Goal: Task Accomplishment & Management: Complete application form

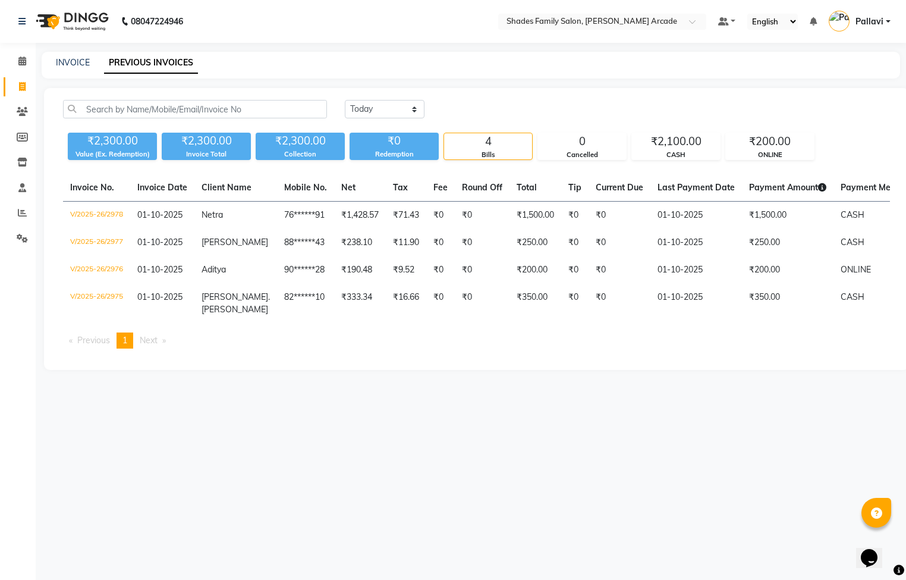
click at [77, 56] on div "INVOICE" at bounding box center [73, 62] width 34 height 12
click at [75, 59] on link "INVOICE" at bounding box center [73, 62] width 34 height 11
select select "service"
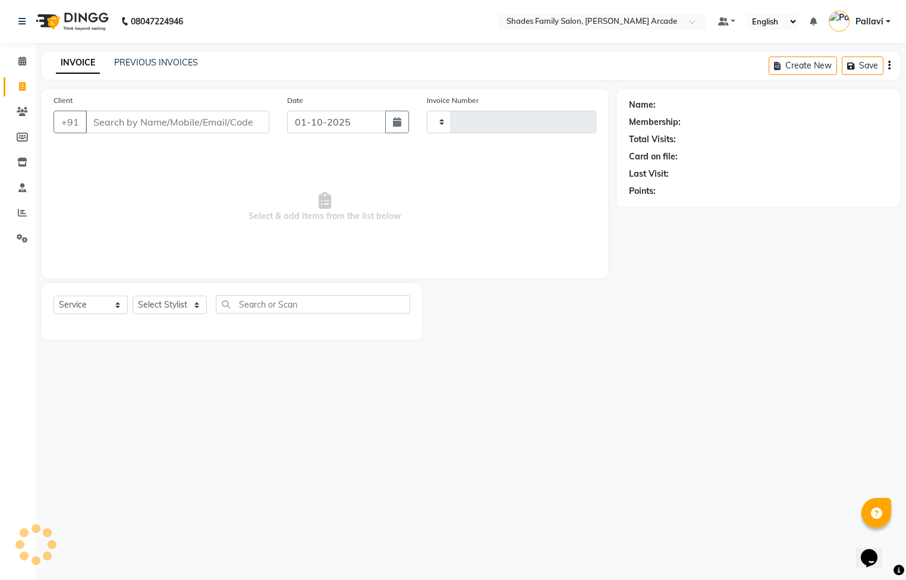
type input "2979"
select select "5538"
click at [127, 120] on input "Client" at bounding box center [178, 122] width 184 height 23
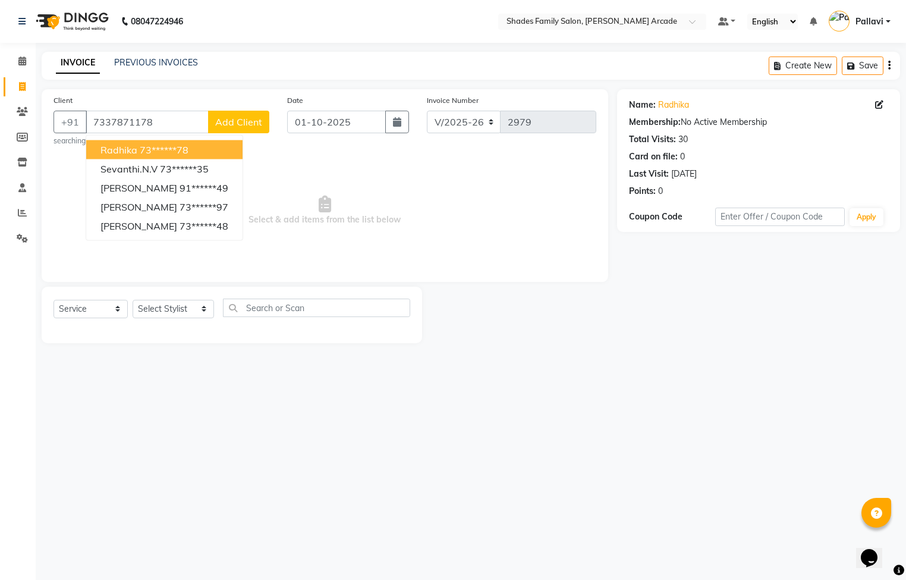
click at [166, 154] on ngb-highlight "73******78" at bounding box center [164, 150] width 49 height 12
type input "73******78"
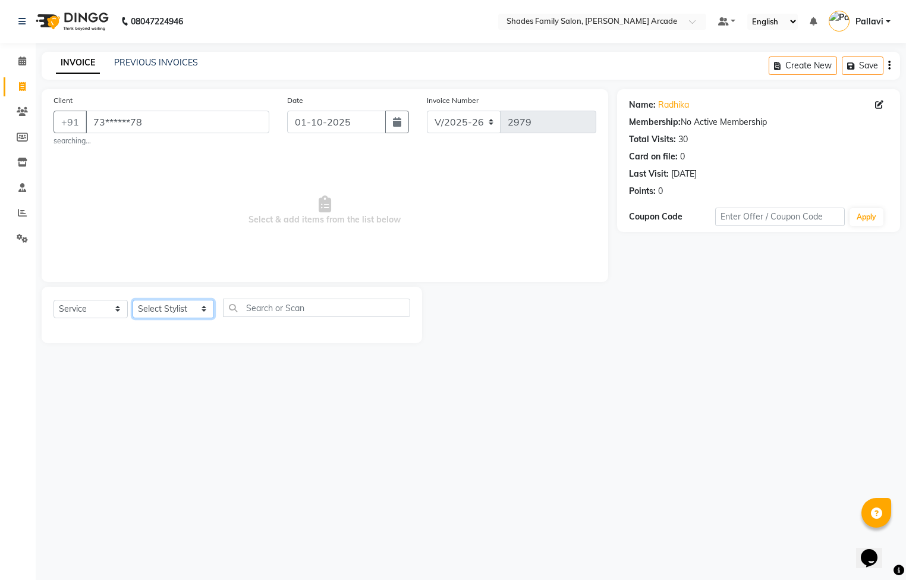
click at [157, 313] on select "Select Stylist Admin [PERSON_NAME] [PERSON_NAME] Anuradha Ashwini Ayesha [PERSO…" at bounding box center [173, 309] width 81 height 18
click at [133, 300] on select "Select Stylist Admin [PERSON_NAME] [PERSON_NAME] Anuradha Ashwini Ayesha [PERSO…" at bounding box center [173, 309] width 81 height 18
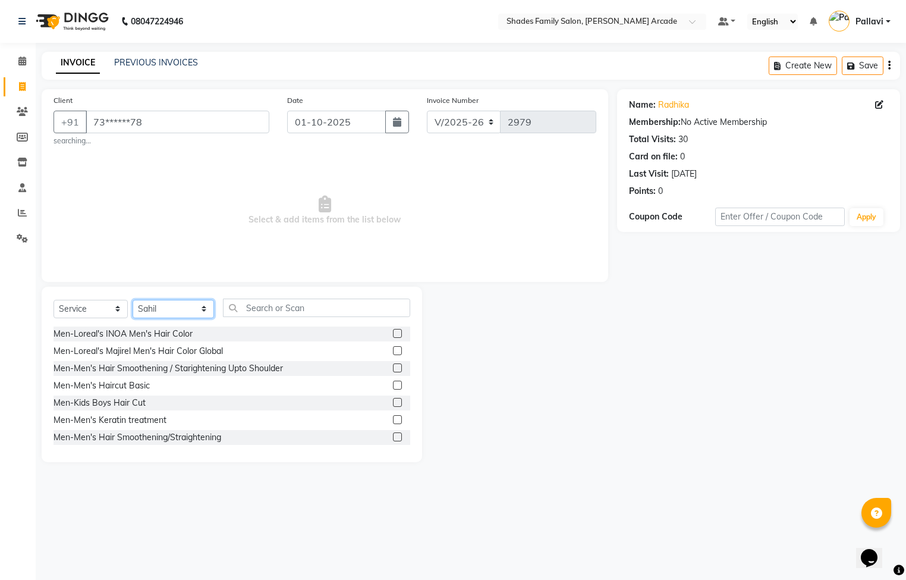
click at [173, 309] on select "Select Stylist Admin [PERSON_NAME] [PERSON_NAME] Anuradha Ashwini Ayesha [PERSO…" at bounding box center [173, 309] width 81 height 18
select select "92334"
click at [133, 300] on select "Select Stylist Admin [PERSON_NAME] [PERSON_NAME] Anuradha Ashwini Ayesha [PERSO…" at bounding box center [173, 309] width 81 height 18
click at [264, 313] on input "text" at bounding box center [316, 307] width 187 height 18
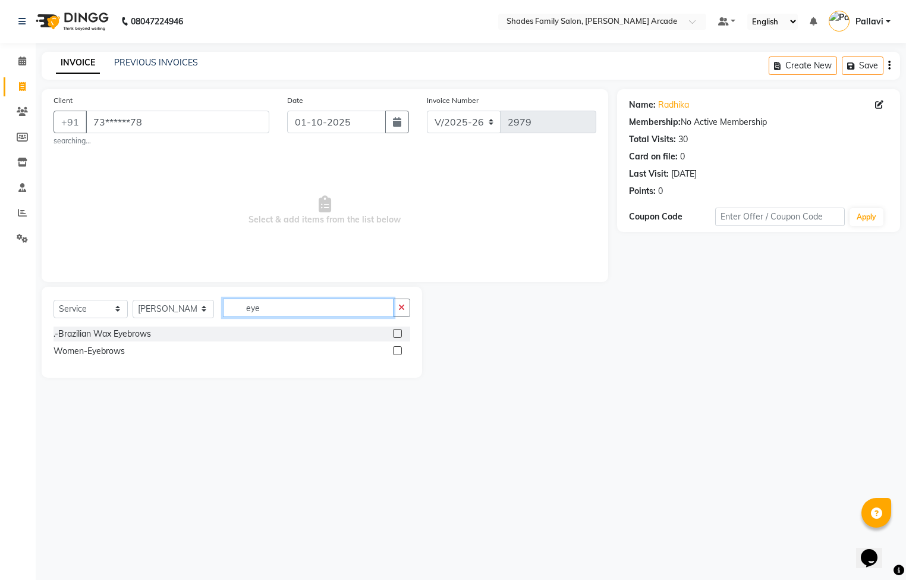
type input "eye"
click at [400, 348] on label at bounding box center [397, 350] width 9 height 9
click at [400, 348] on input "checkbox" at bounding box center [397, 351] width 8 height 8
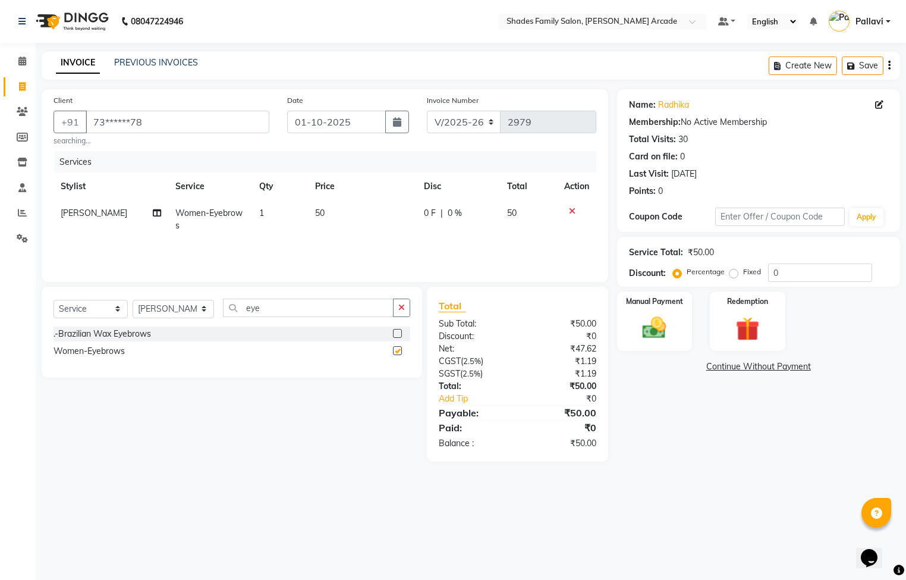
checkbox input "false"
click at [402, 307] on icon "button" at bounding box center [401, 307] width 7 height 8
type input "fore"
click at [393, 337] on label at bounding box center [397, 333] width 9 height 9
click at [393, 337] on input "checkbox" at bounding box center [397, 334] width 8 height 8
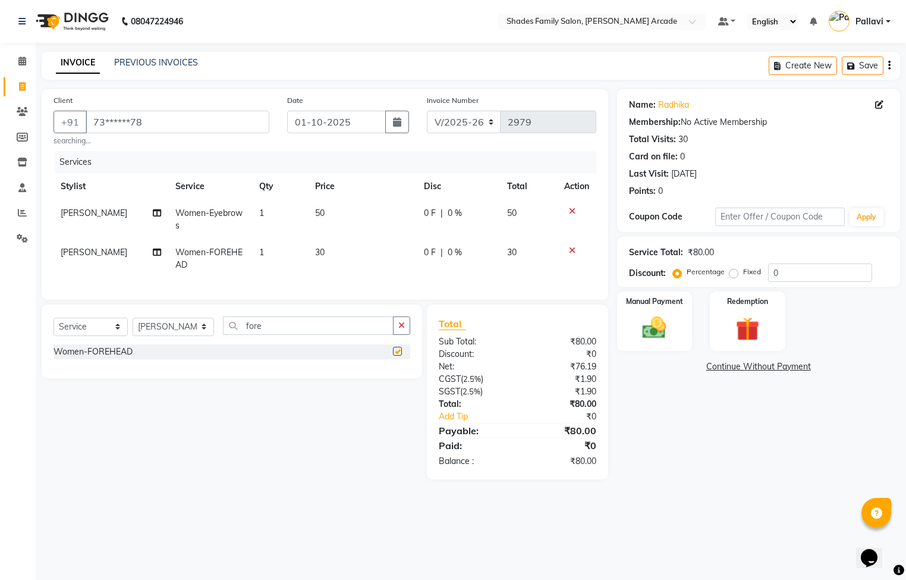
checkbox input "false"
click at [153, 336] on select "Select Stylist Admin [PERSON_NAME] [PERSON_NAME] Anuradha Ashwini Ayesha [PERSO…" at bounding box center [173, 326] width 81 height 18
select select "92335"
click at [133, 331] on select "Select Stylist Admin [PERSON_NAME] [PERSON_NAME] Anuradha Ashwini Ayesha [PERSO…" at bounding box center [173, 326] width 81 height 18
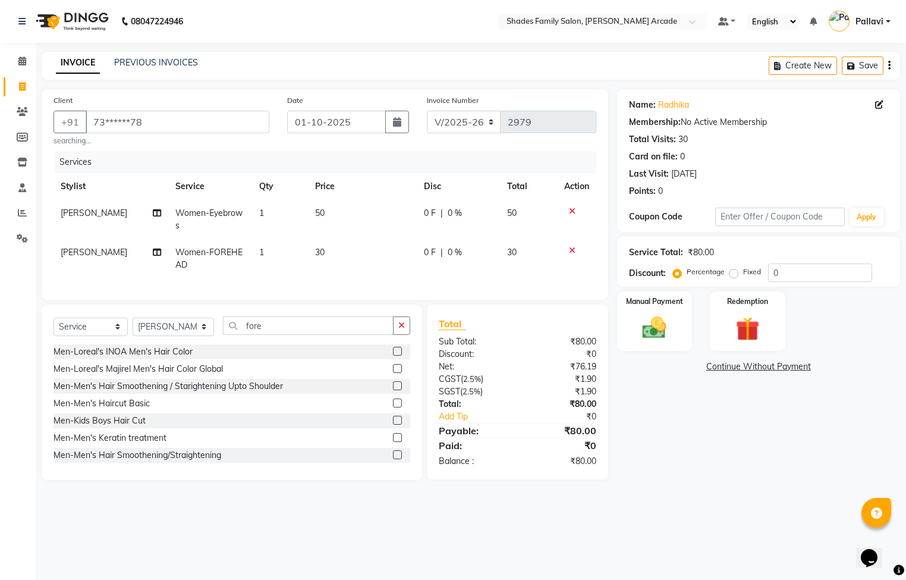
click at [405, 344] on div "Select Service Product Membership Package Voucher Prepaid Gift Card Select Styl…" at bounding box center [232, 330] width 357 height 28
click at [395, 335] on button "button" at bounding box center [401, 325] width 17 height 18
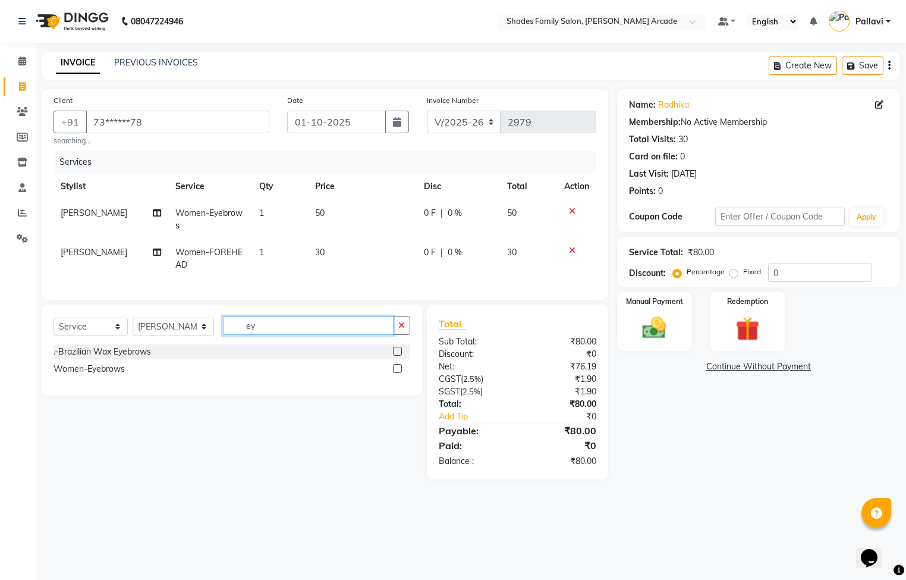
type input "ey"
click at [394, 373] on label at bounding box center [397, 368] width 9 height 9
click at [394, 373] on input "checkbox" at bounding box center [397, 369] width 8 height 8
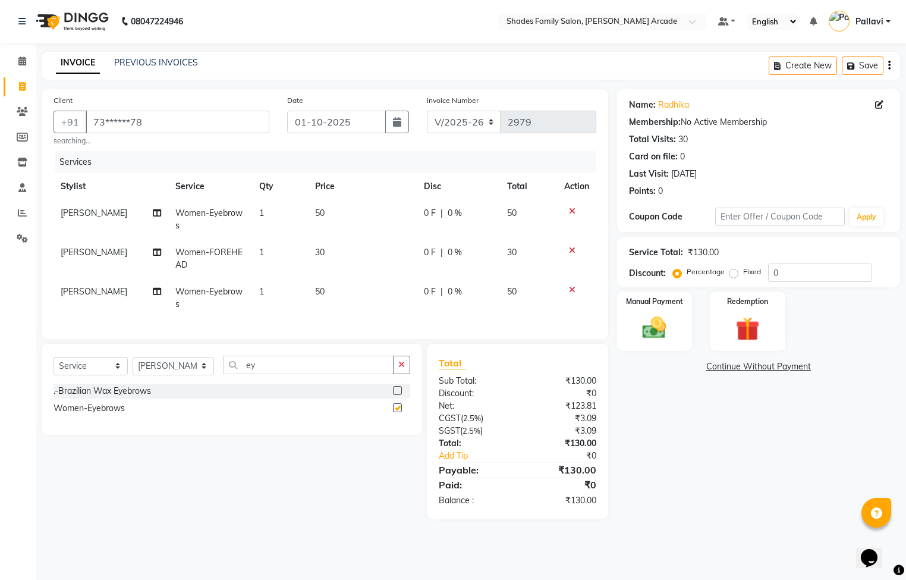
checkbox input "false"
click at [630, 307] on div "Manual Payment" at bounding box center [654, 321] width 78 height 62
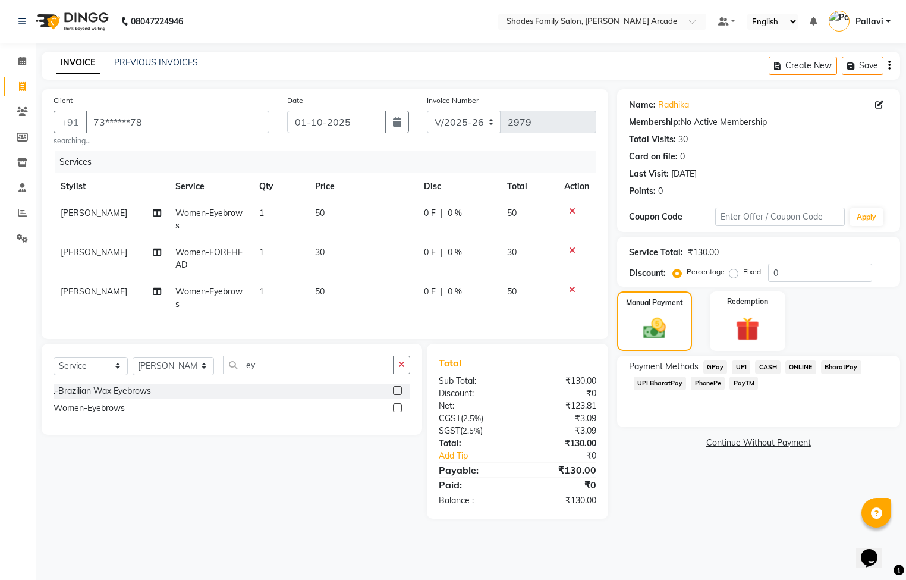
click at [757, 364] on span "CASH" at bounding box center [768, 367] width 26 height 14
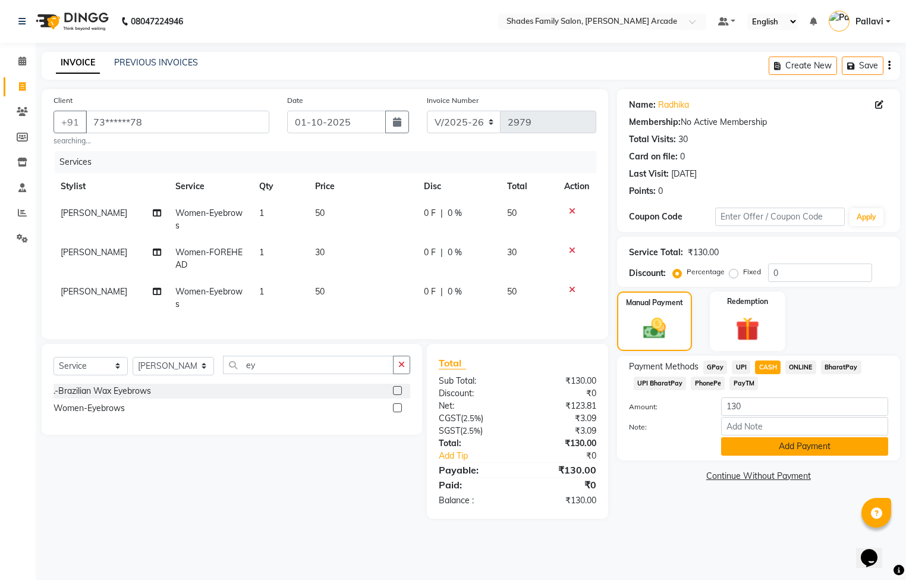
click at [771, 441] on button "Add Payment" at bounding box center [804, 446] width 167 height 18
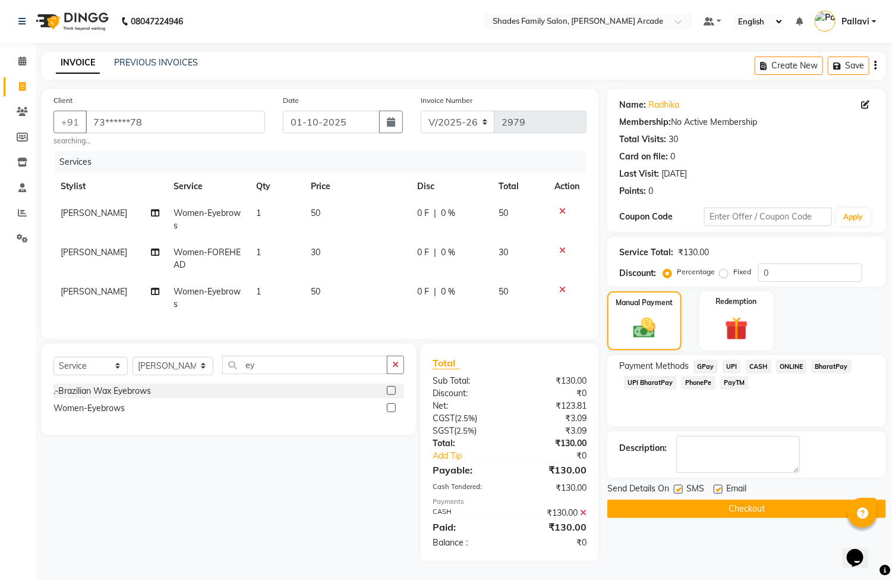
click at [754, 508] on button "Checkout" at bounding box center [747, 508] width 279 height 18
